Goal: Information Seeking & Learning: Compare options

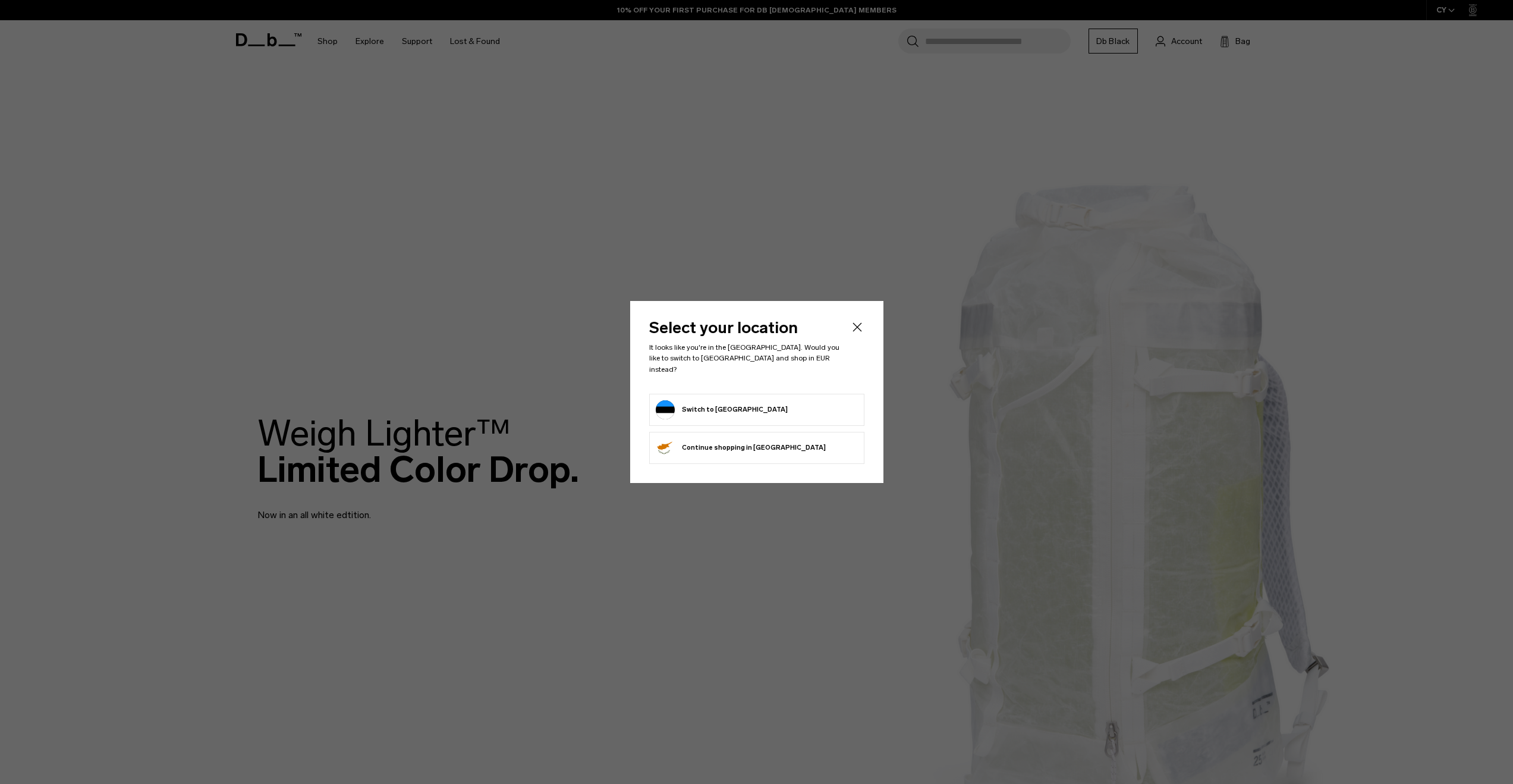
click at [784, 402] on form "Switch to [GEOGRAPHIC_DATA]" at bounding box center [756, 409] width 202 height 19
click at [701, 403] on button "Switch to Estonia" at bounding box center [721, 409] width 132 height 19
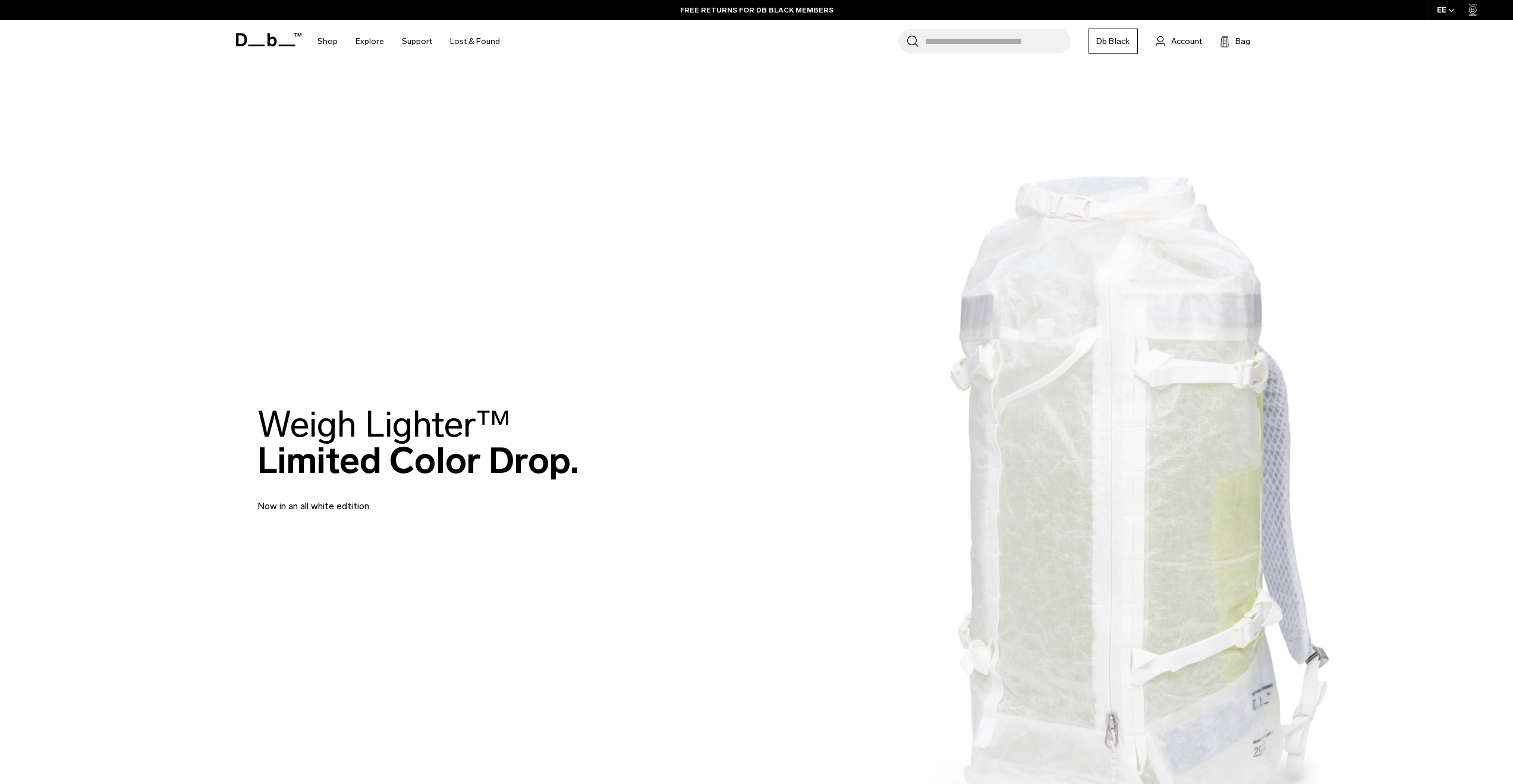
scroll to position [675, 0]
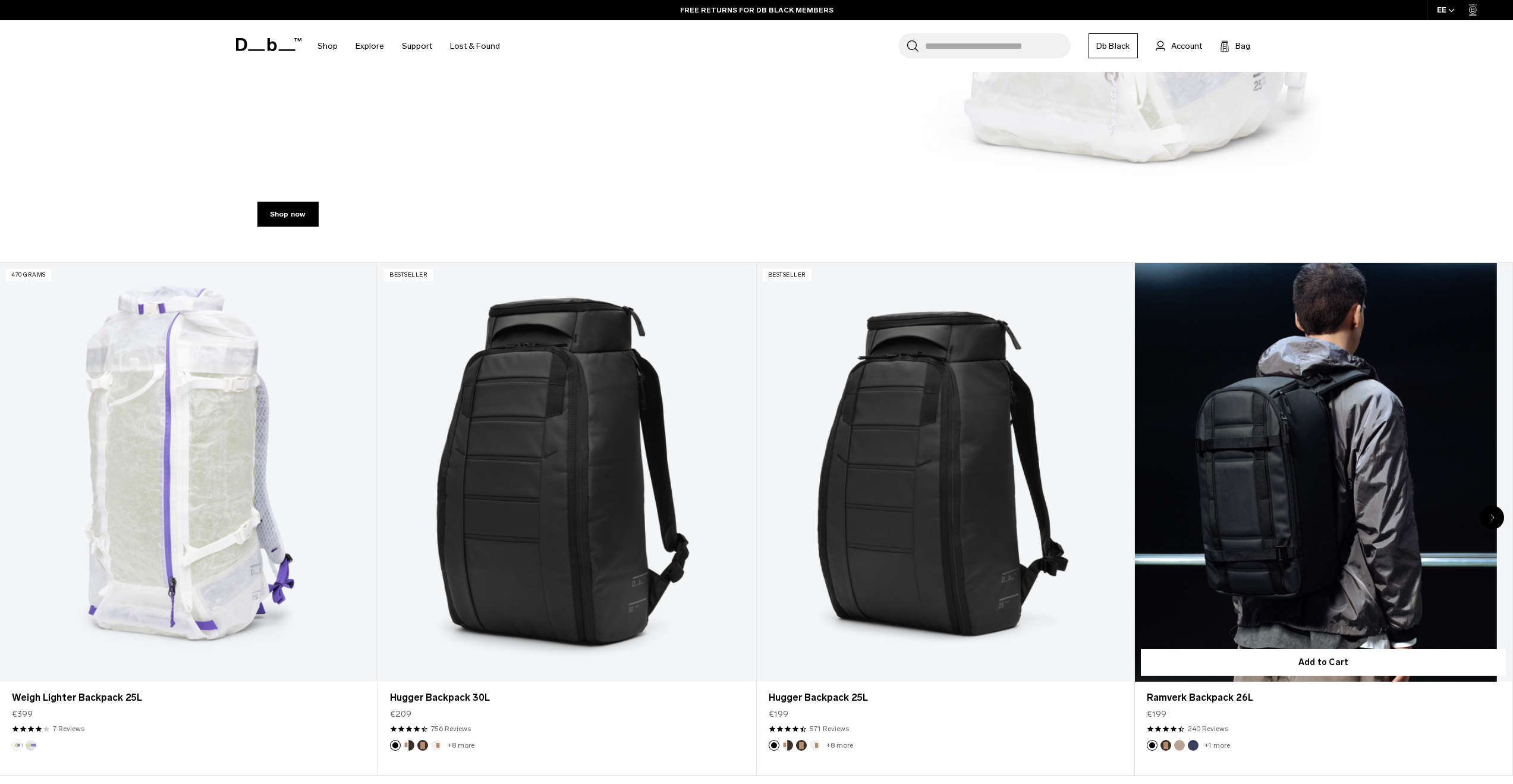
click at [1300, 430] on link "Ramverk Backpack 26L" at bounding box center [1323, 471] width 377 height 419
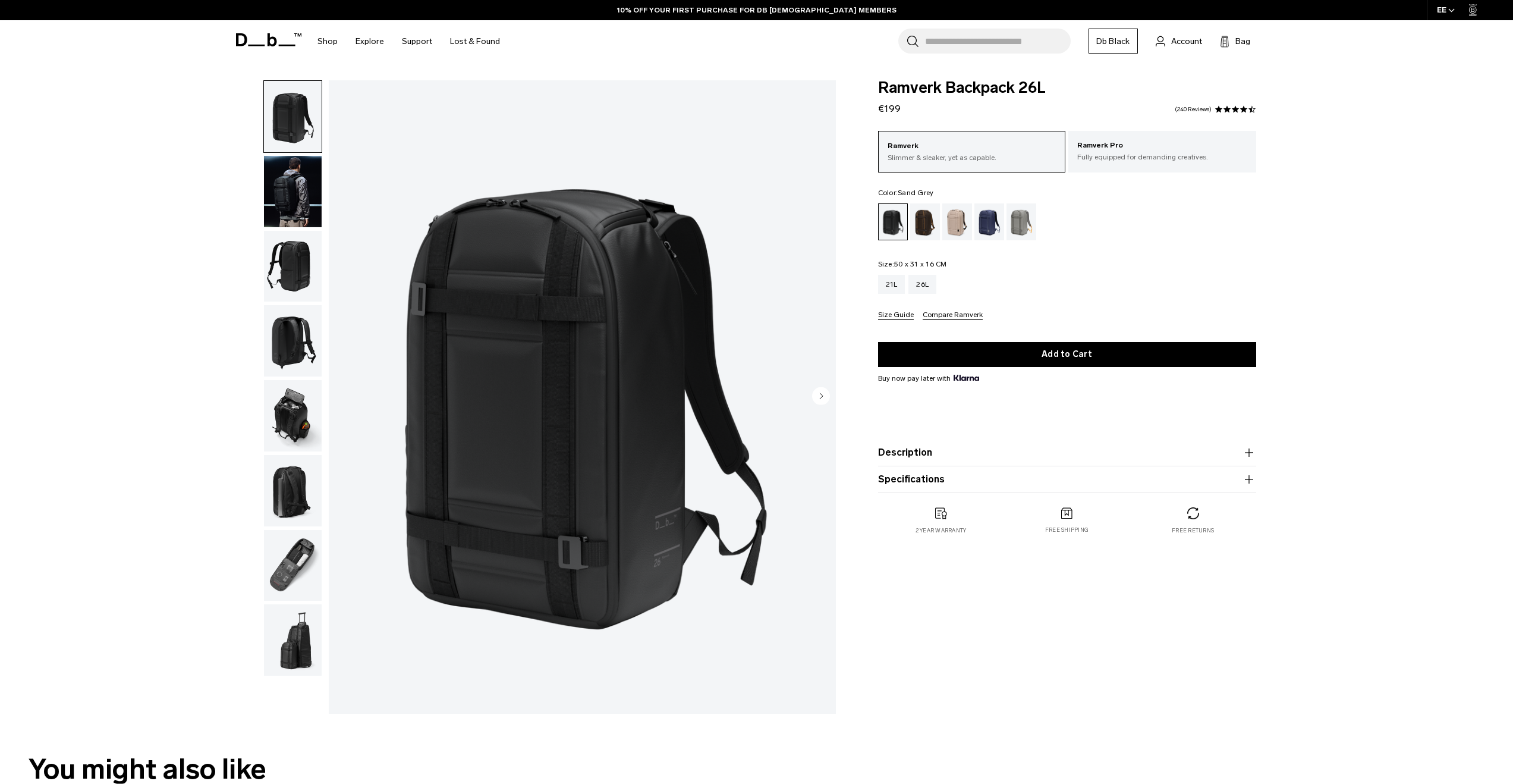
click at [1011, 234] on div "Sand Grey" at bounding box center [1022, 221] width 30 height 37
click at [887, 291] on div "21L" at bounding box center [892, 284] width 28 height 19
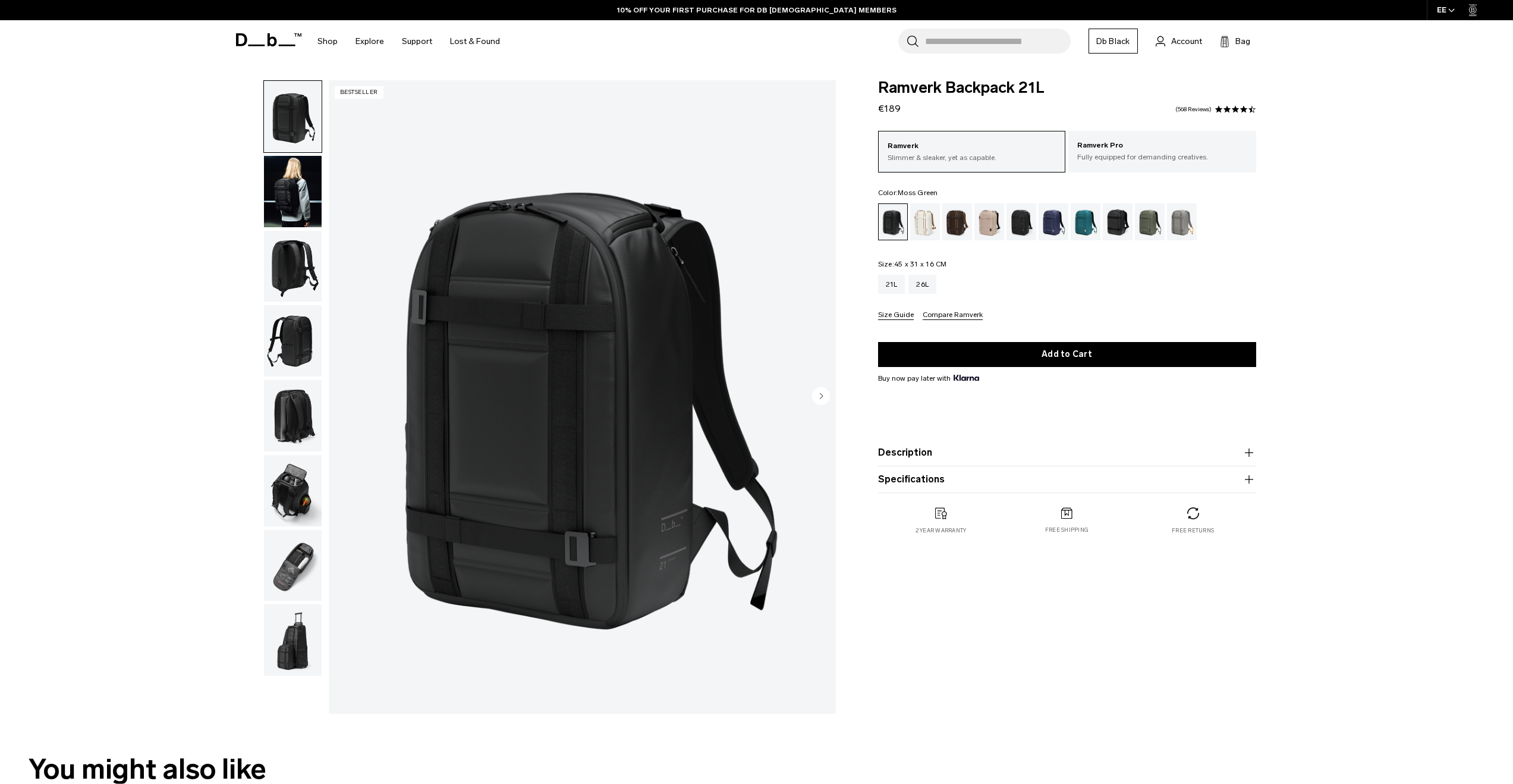
click at [1145, 226] on div "Moss Green" at bounding box center [1149, 221] width 30 height 37
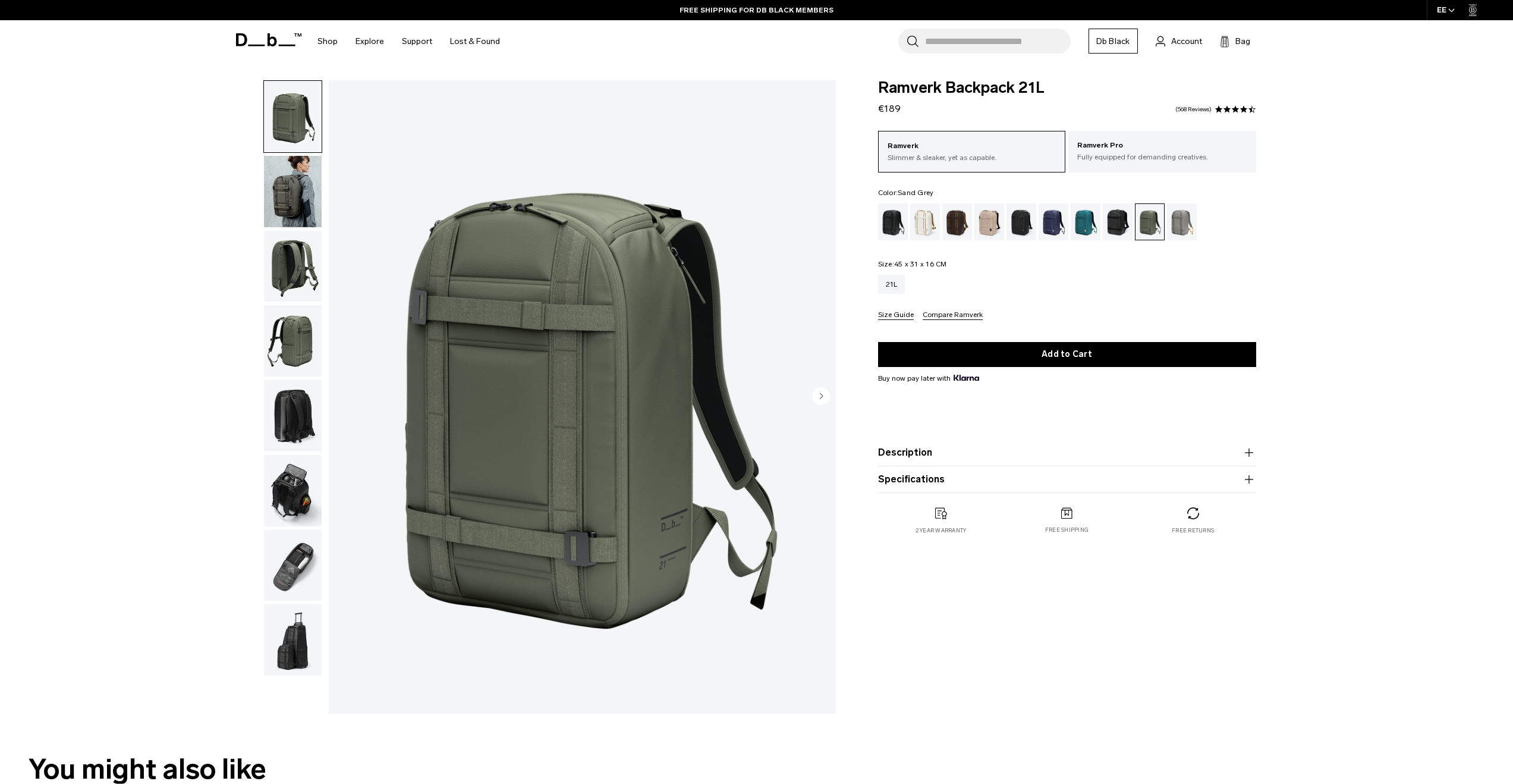
click at [1188, 224] on div "Sand Grey" at bounding box center [1182, 221] width 30 height 37
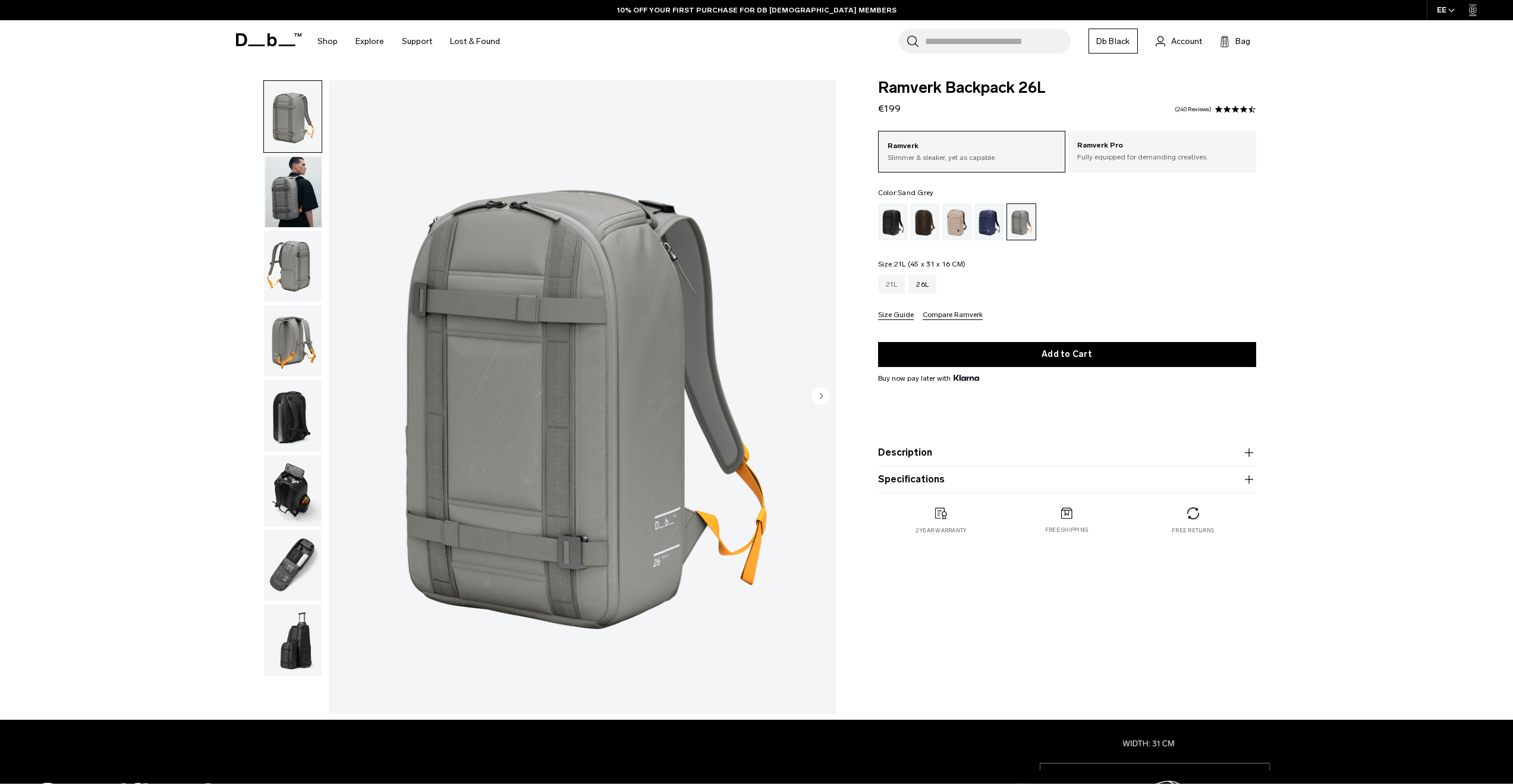
click at [898, 288] on div "21L" at bounding box center [892, 284] width 28 height 19
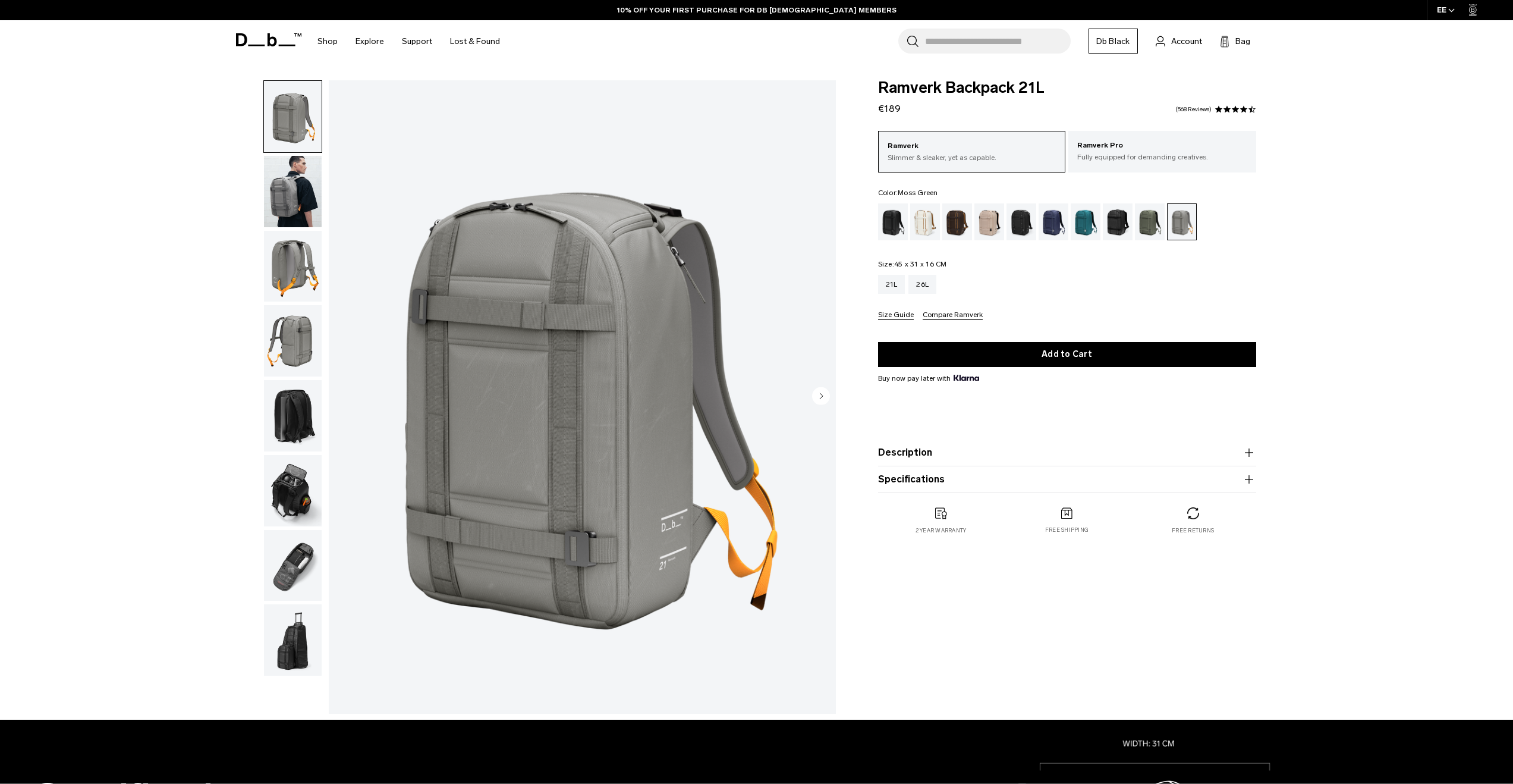
click at [1125, 229] on div "Reflective Black" at bounding box center [1117, 221] width 30 height 37
click at [1143, 227] on div "Moss Green" at bounding box center [1149, 221] width 30 height 37
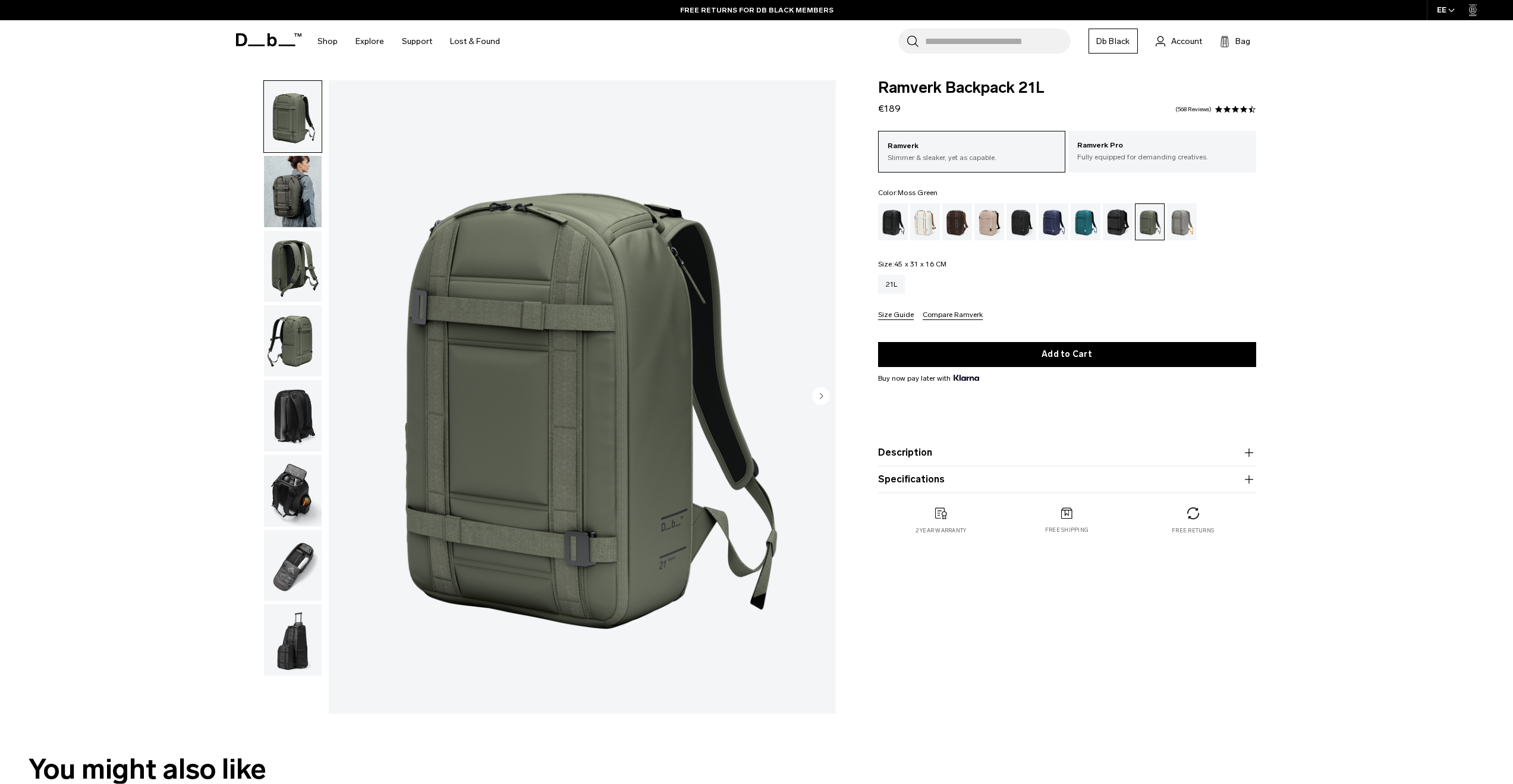
click at [283, 556] on img "button" at bounding box center [293, 566] width 58 height 72
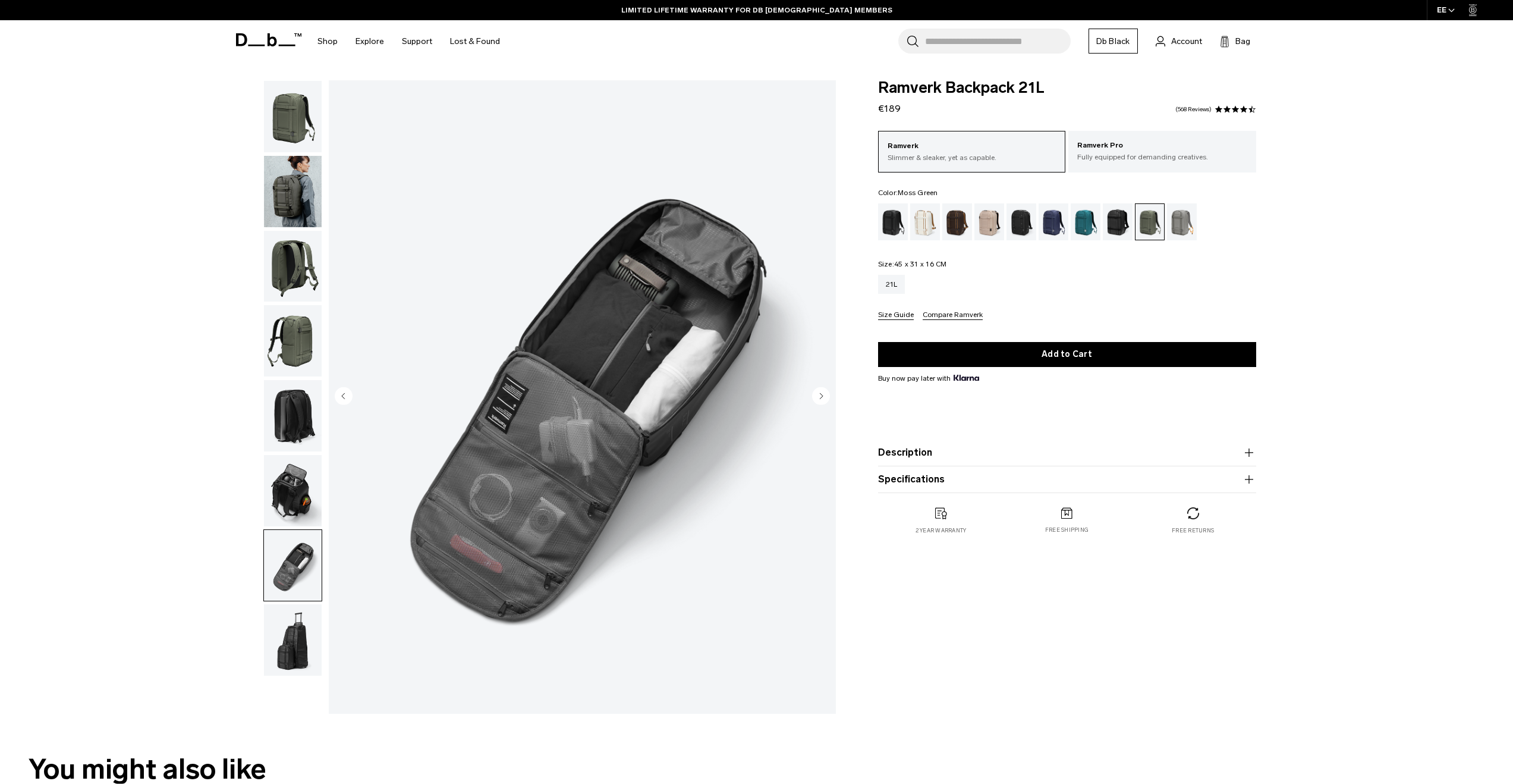
click at [288, 650] on img "button" at bounding box center [293, 640] width 58 height 72
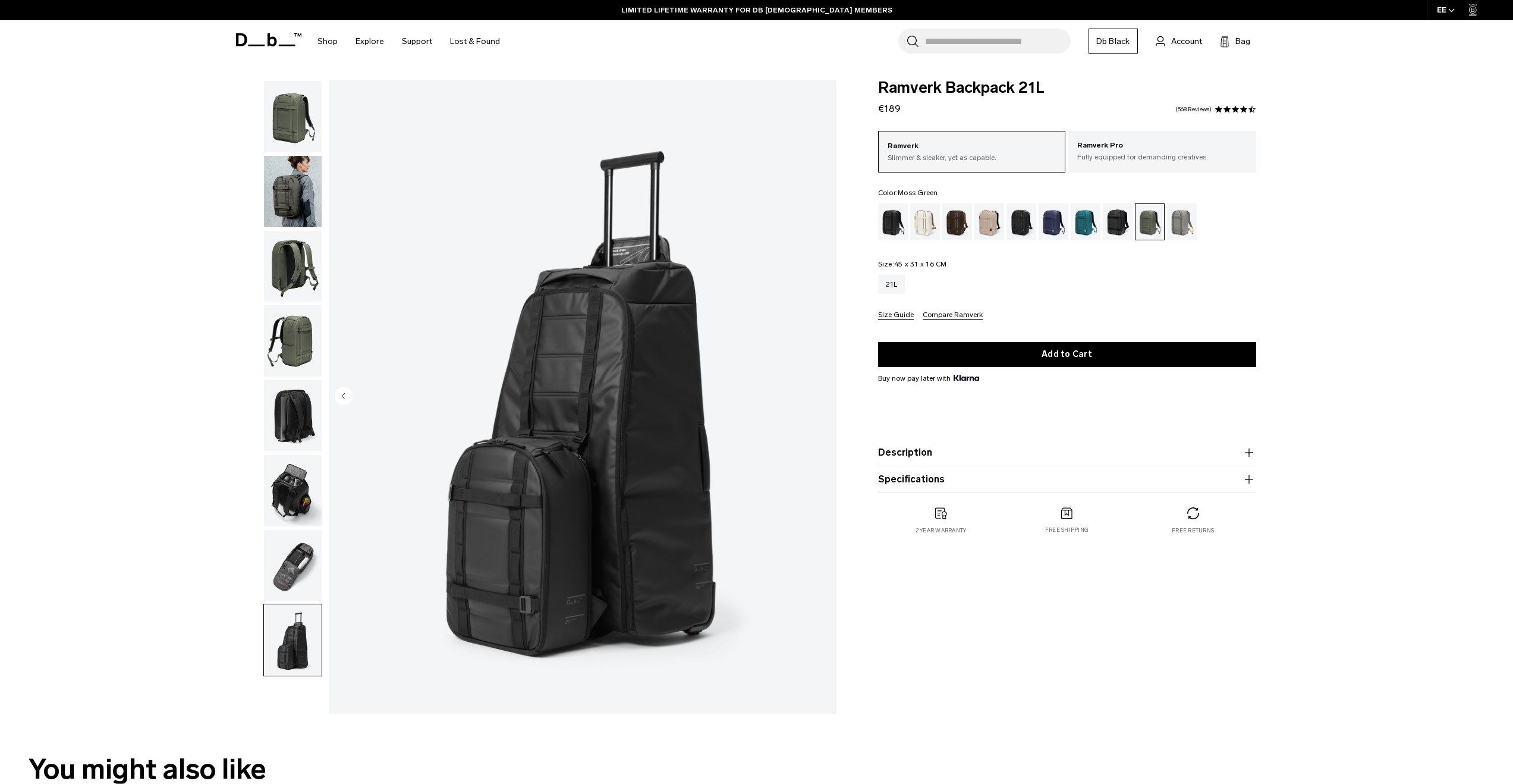
click at [286, 587] on img "button" at bounding box center [293, 566] width 58 height 72
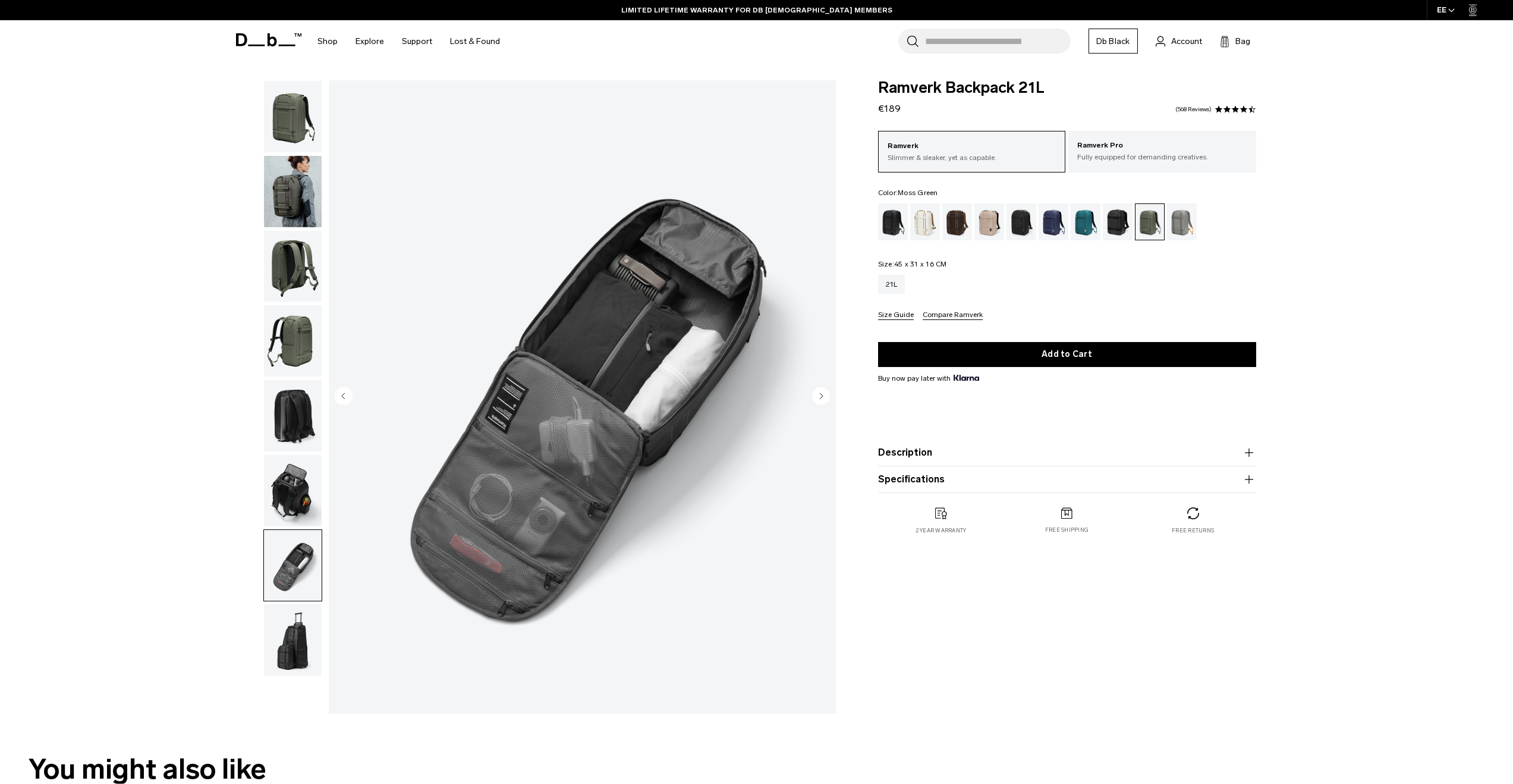
click at [296, 117] on img "button" at bounding box center [293, 117] width 58 height 72
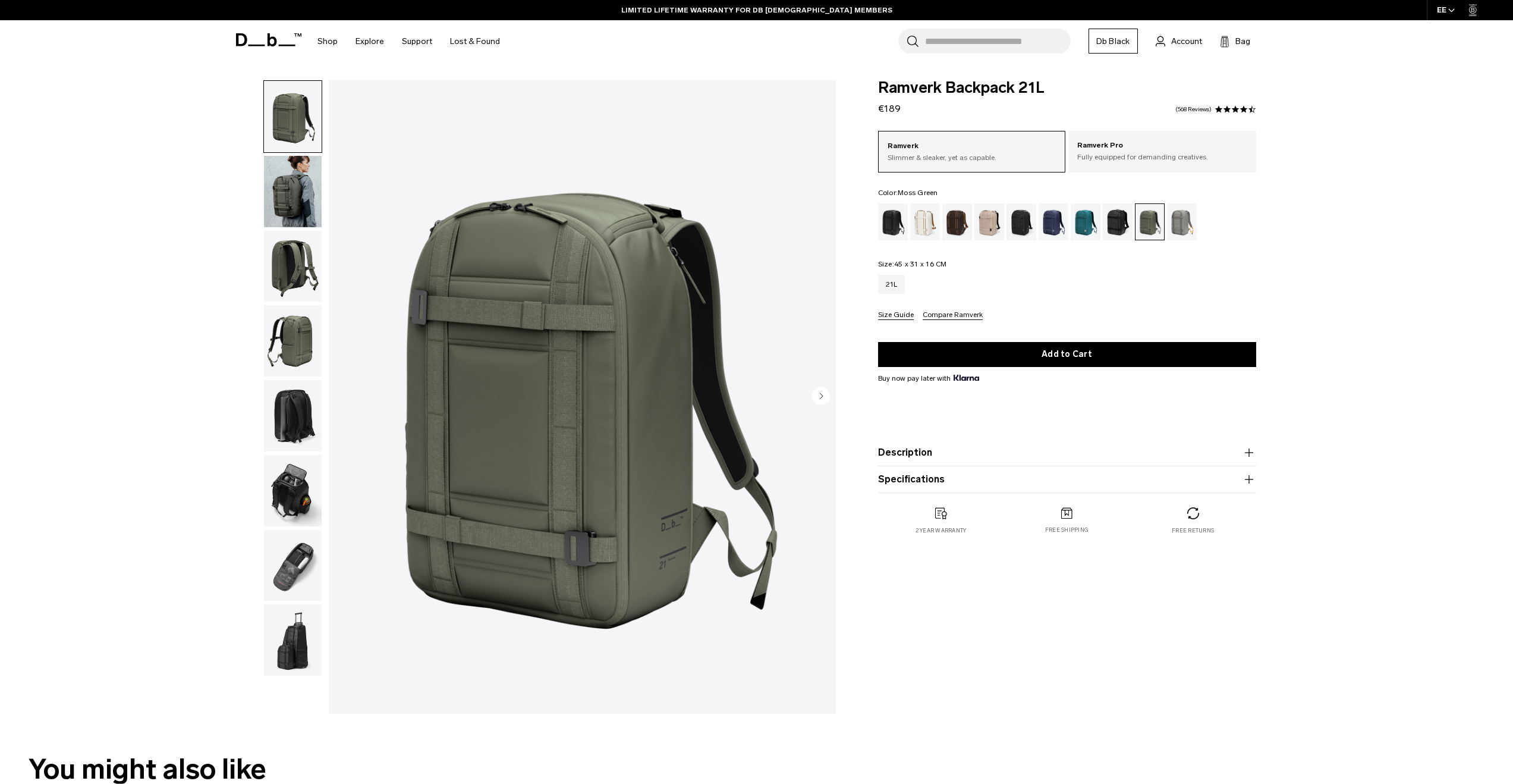
click at [291, 204] on img "button" at bounding box center [293, 191] width 58 height 72
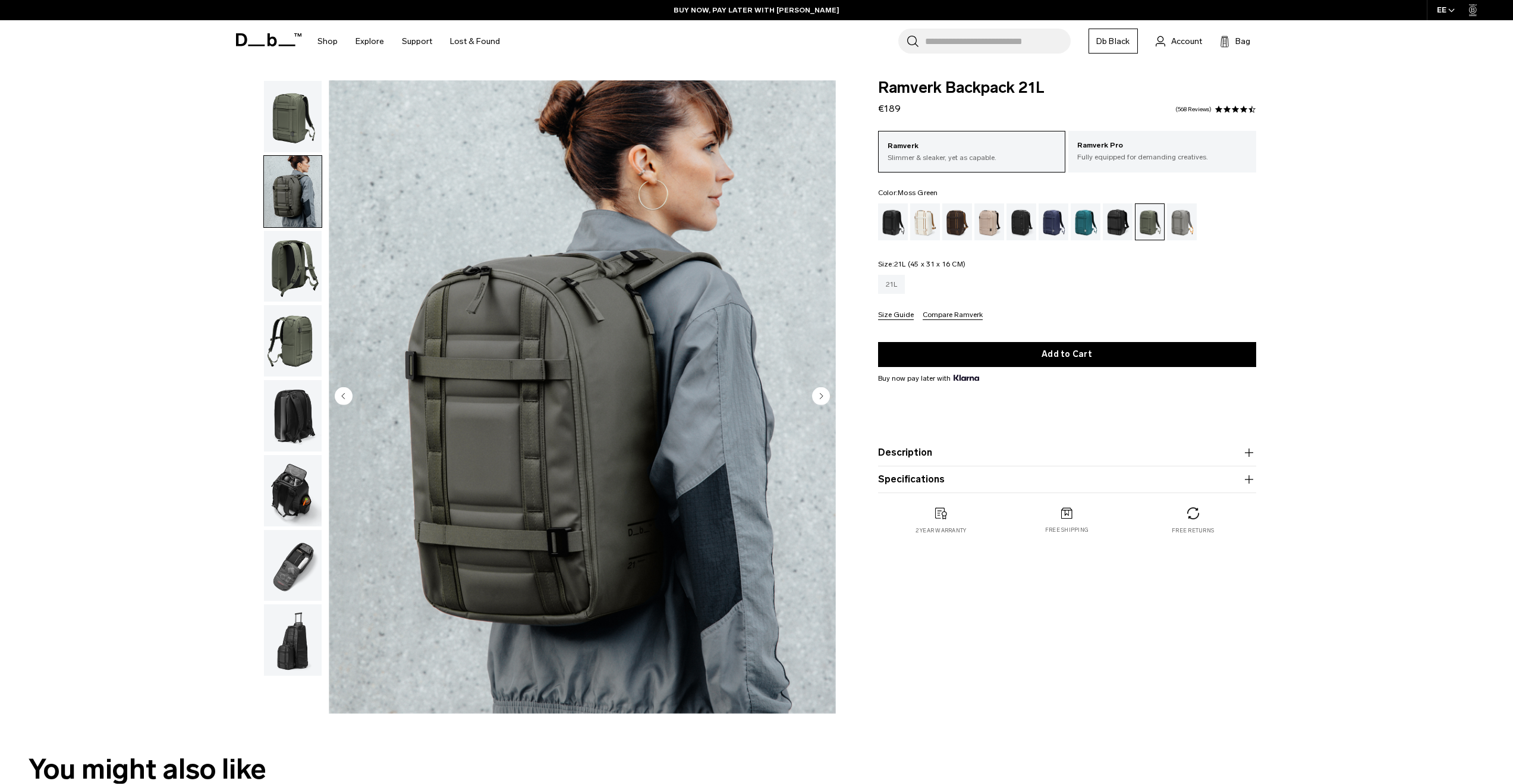
click at [898, 291] on div "21L" at bounding box center [892, 284] width 28 height 19
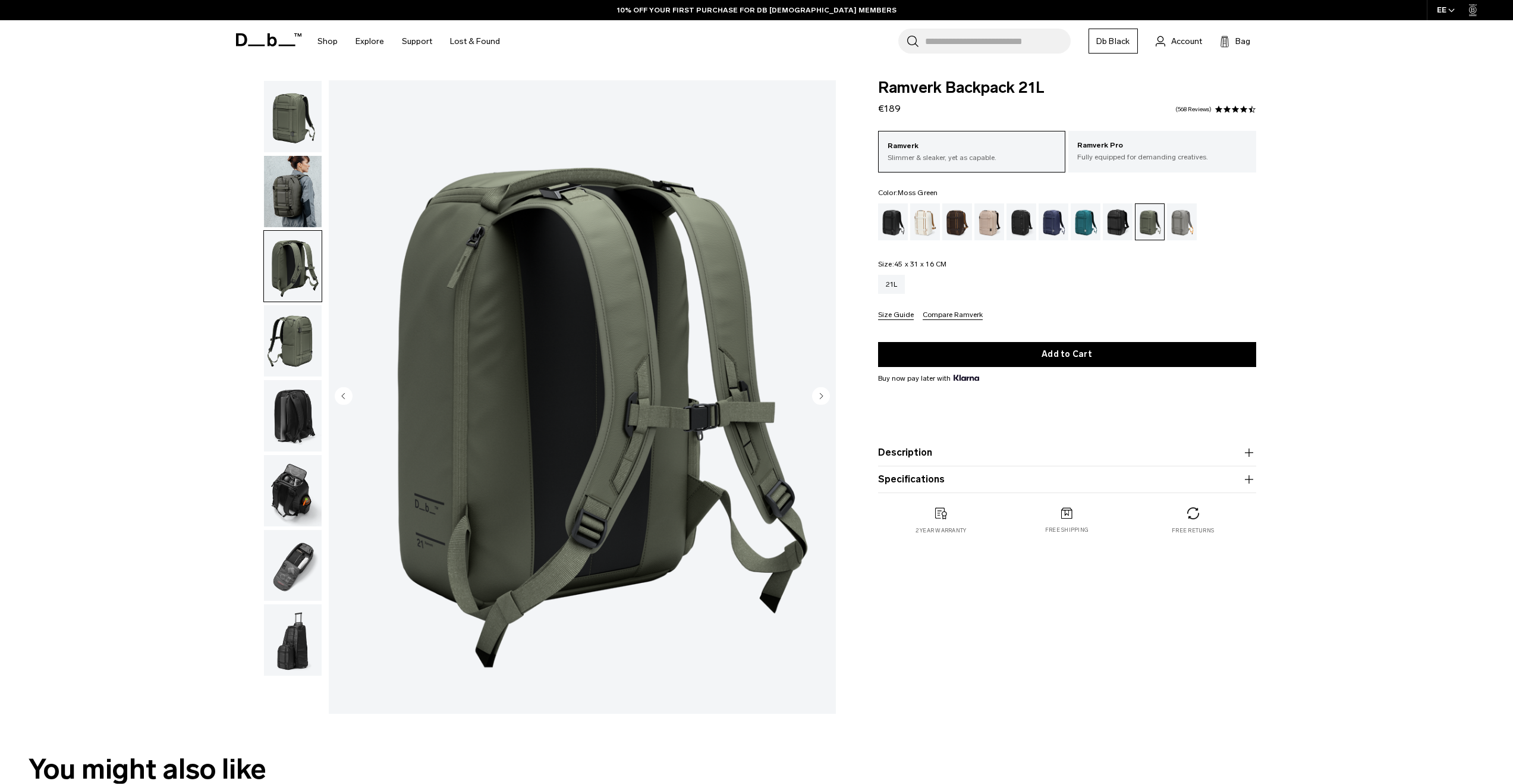
click at [285, 344] on img "button" at bounding box center [293, 340] width 58 height 72
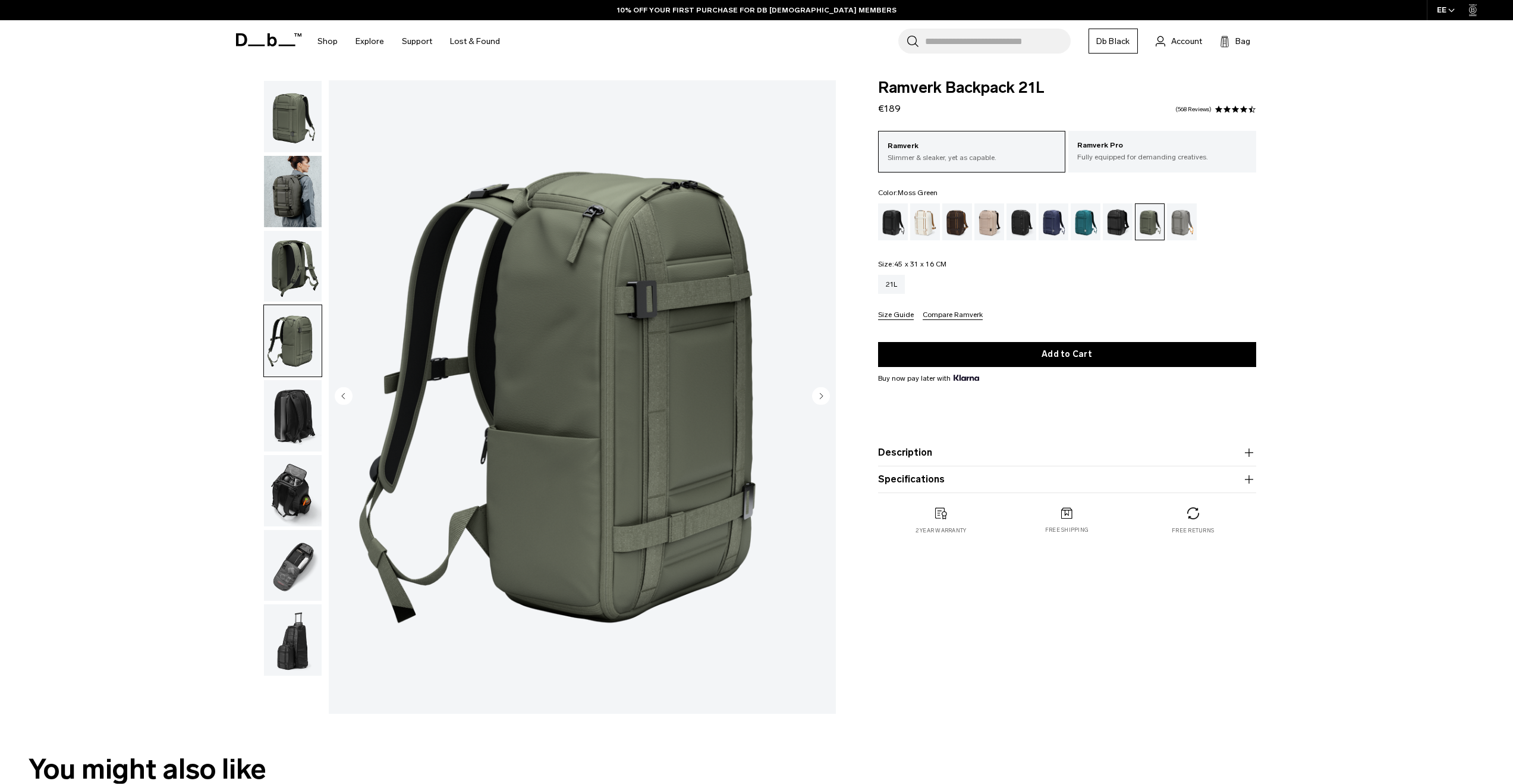
click at [288, 423] on img "button" at bounding box center [293, 415] width 58 height 72
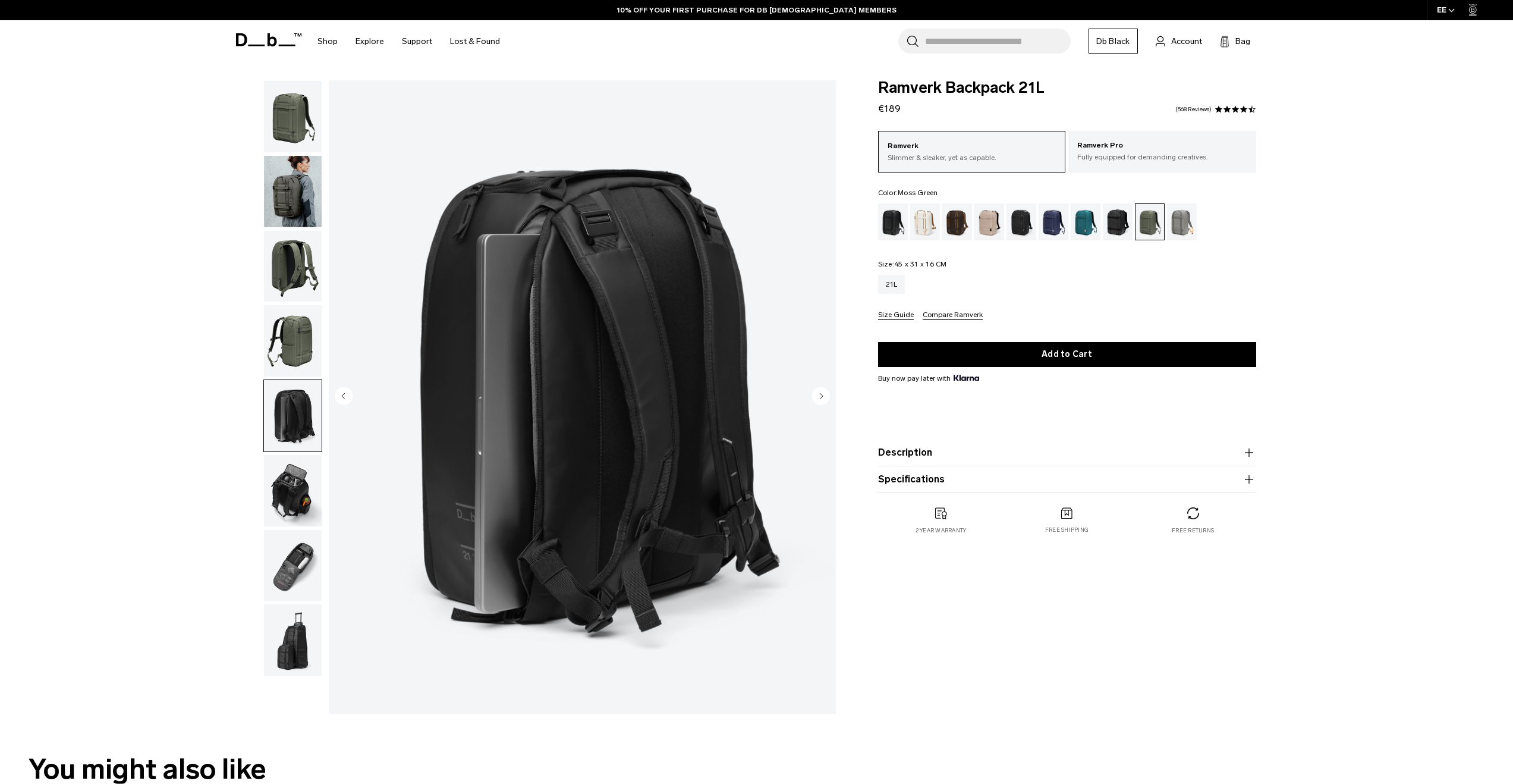
click at [297, 474] on img "button" at bounding box center [293, 490] width 58 height 72
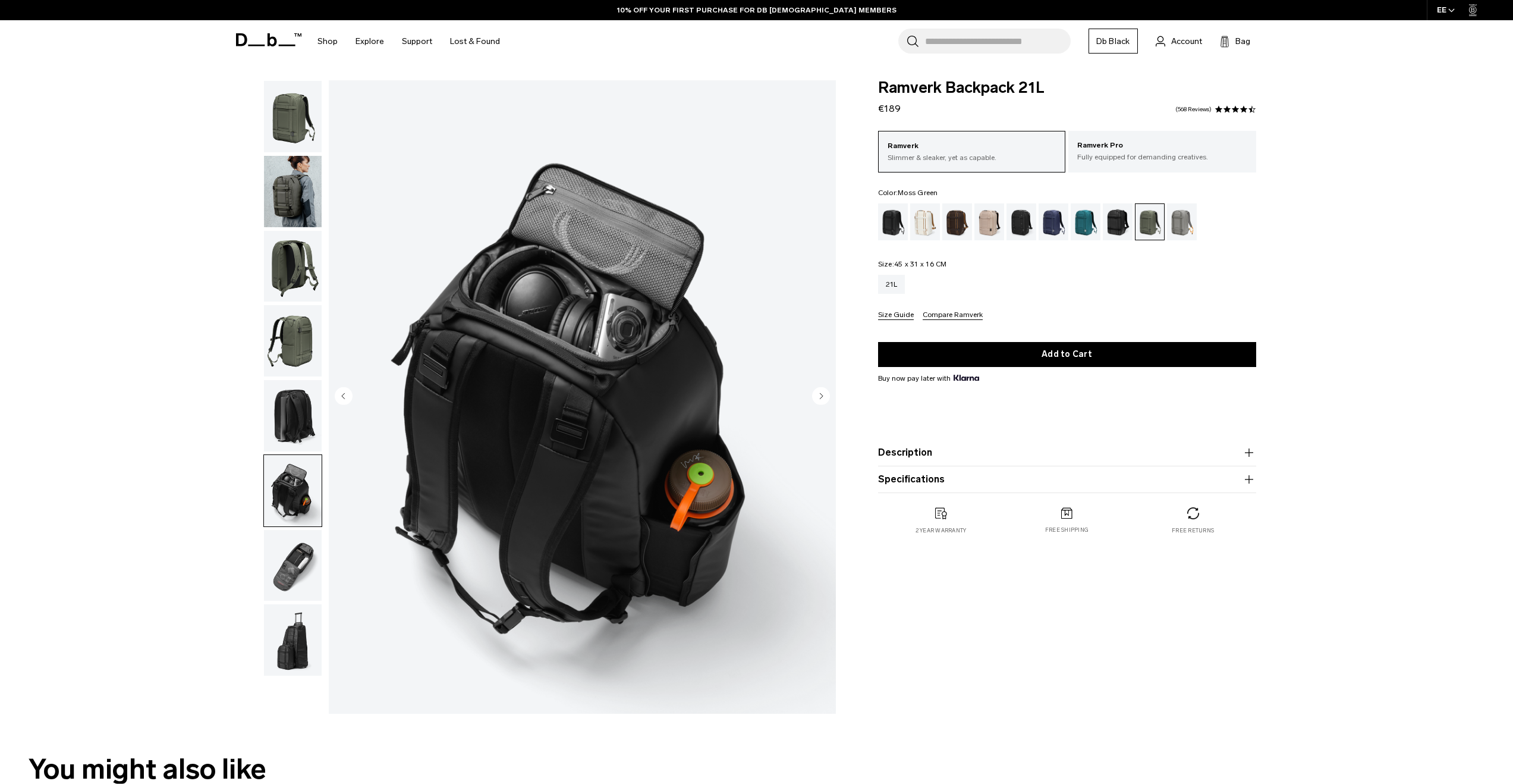
click at [291, 562] on img "button" at bounding box center [293, 566] width 58 height 72
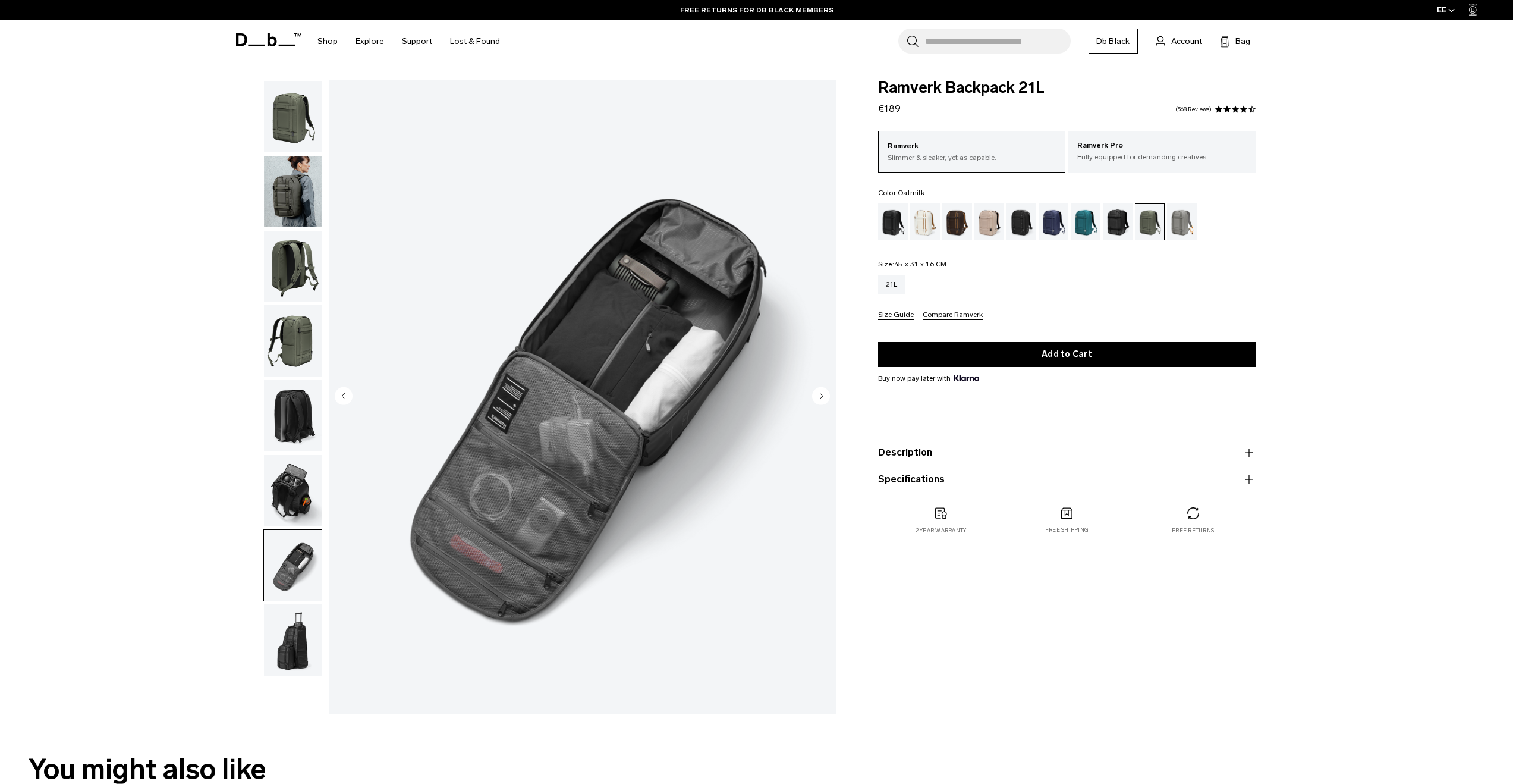
click at [927, 226] on div "Oatmilk" at bounding box center [925, 221] width 30 height 37
